Goal: Navigation & Orientation: Find specific page/section

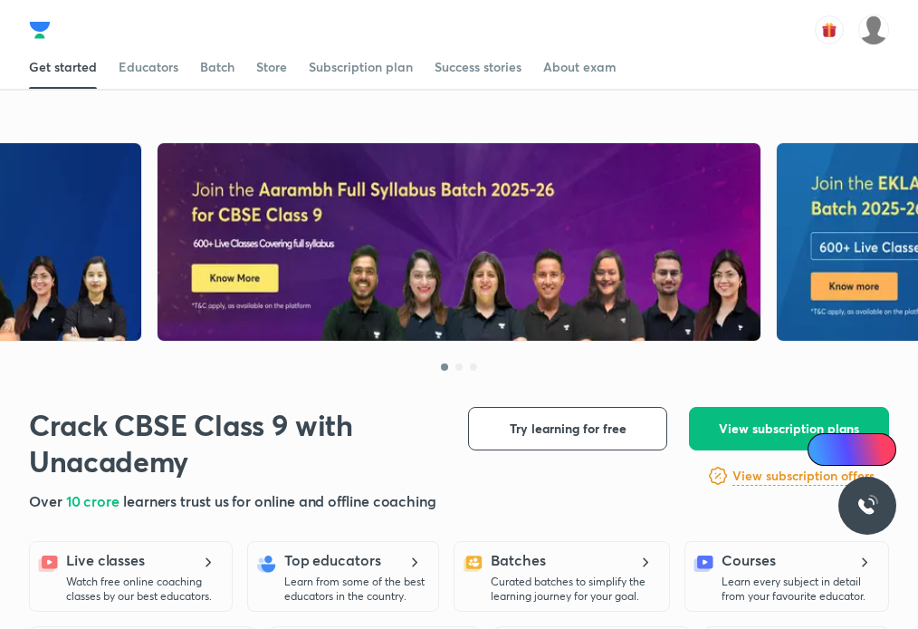
scroll to position [31, 0]
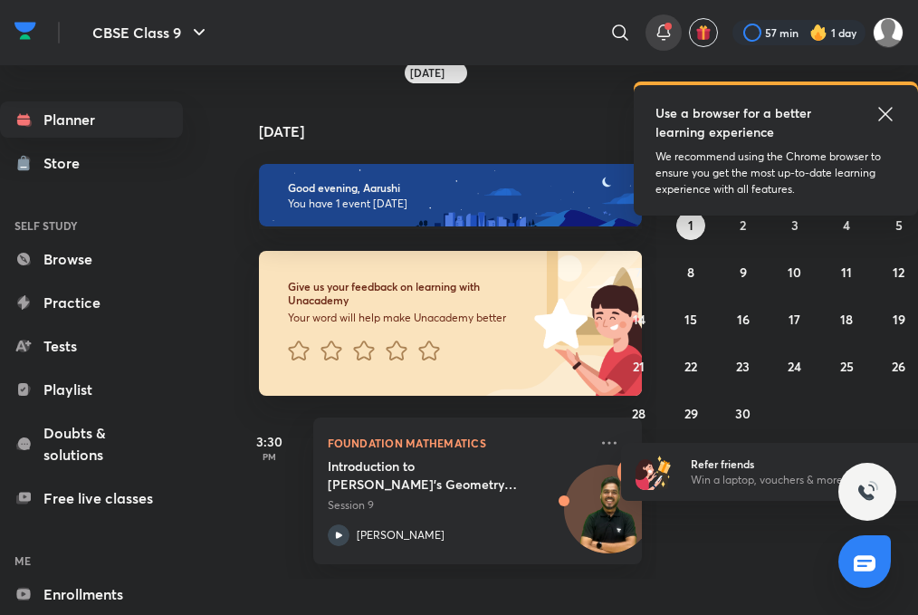
click at [653, 38] on icon at bounding box center [664, 33] width 22 height 22
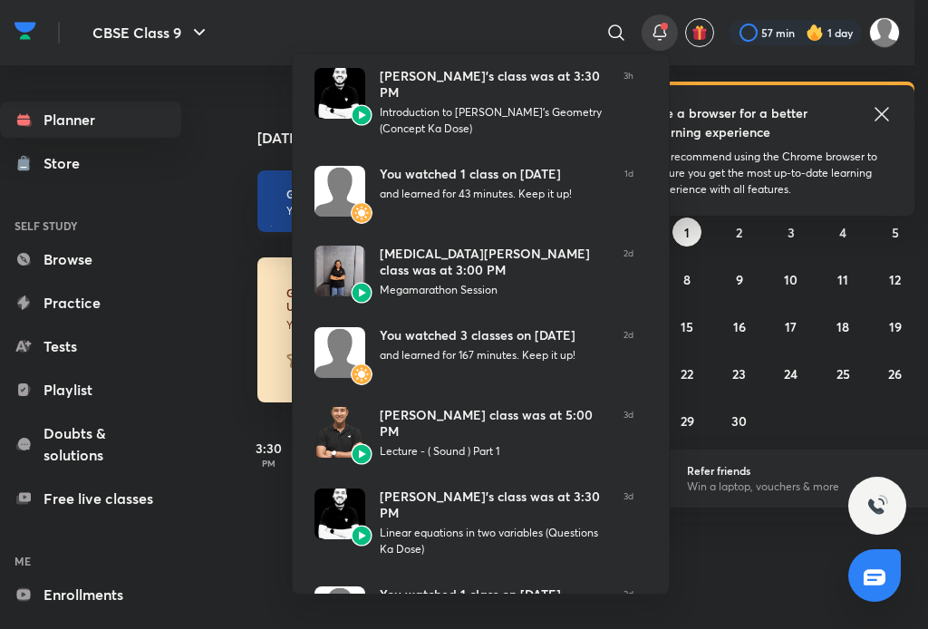
click at [681, 117] on div at bounding box center [464, 314] width 928 height 629
